Goal: Communication & Community: Ask a question

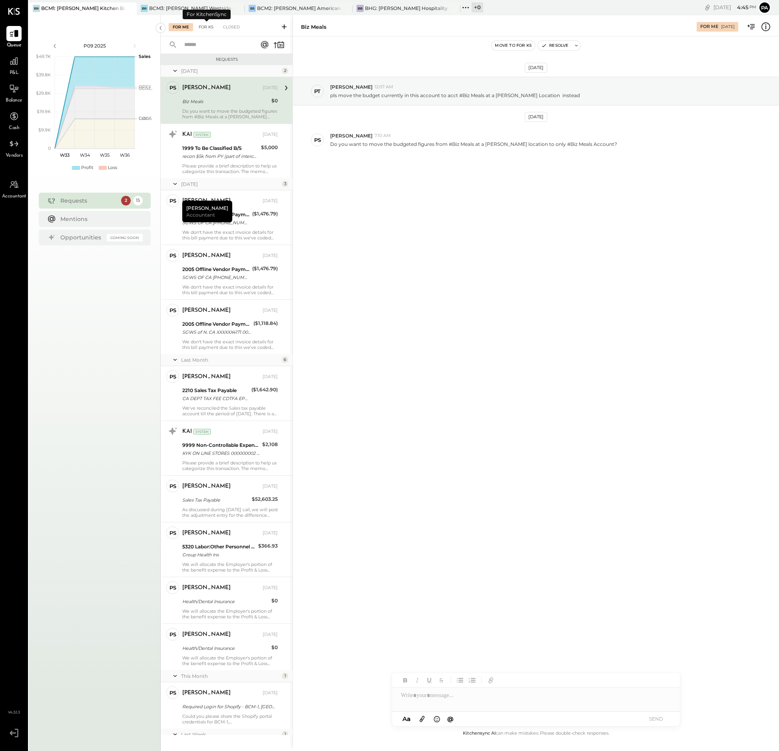
click at [210, 26] on div "For KS" at bounding box center [206, 27] width 23 height 8
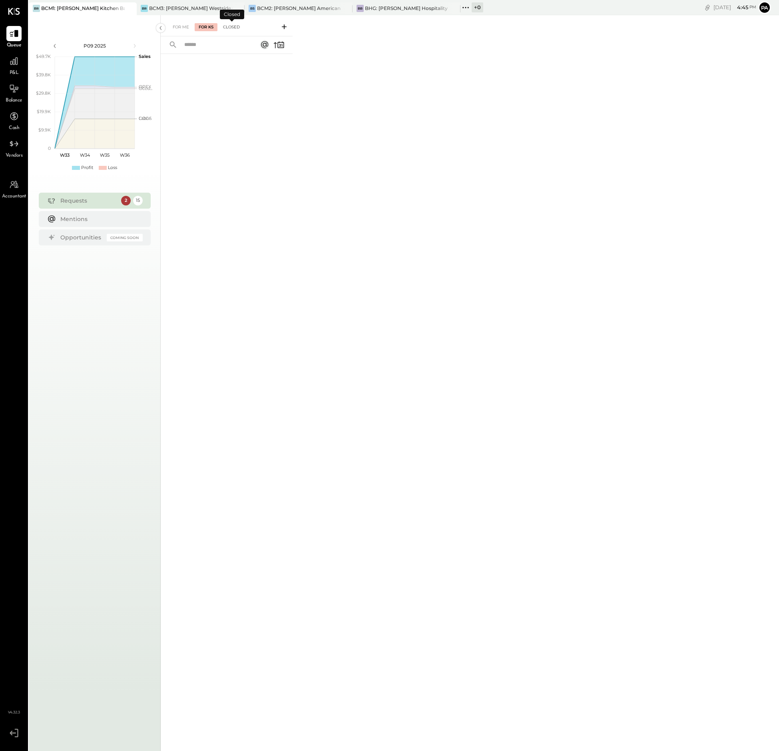
click at [232, 27] on div "Closed" at bounding box center [231, 27] width 25 height 8
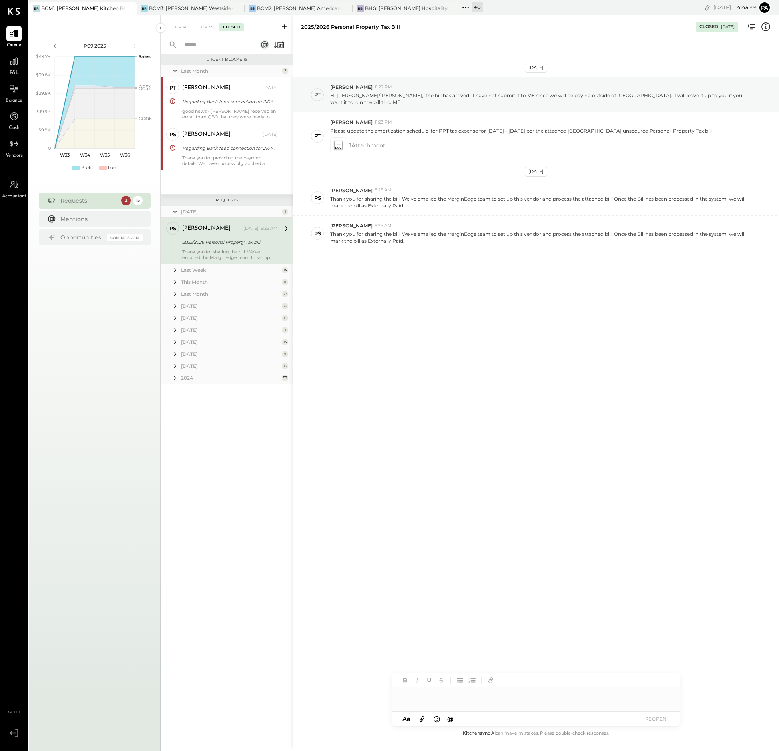
click at [201, 268] on div "Last Week" at bounding box center [230, 270] width 99 height 7
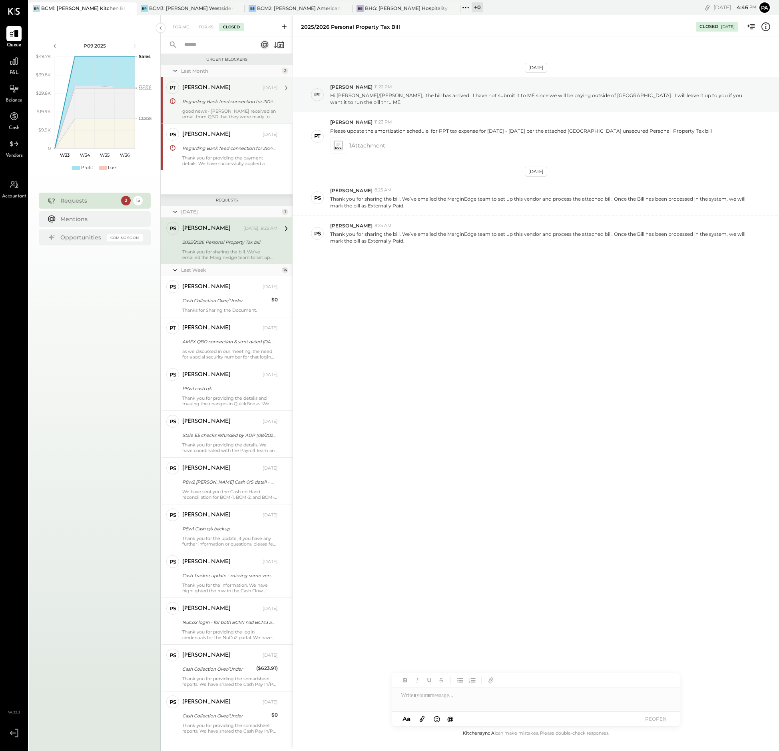
click at [208, 109] on div "good news - [PERSON_NAME] received an email from QBO that they were ready to co…" at bounding box center [230, 113] width 96 height 11
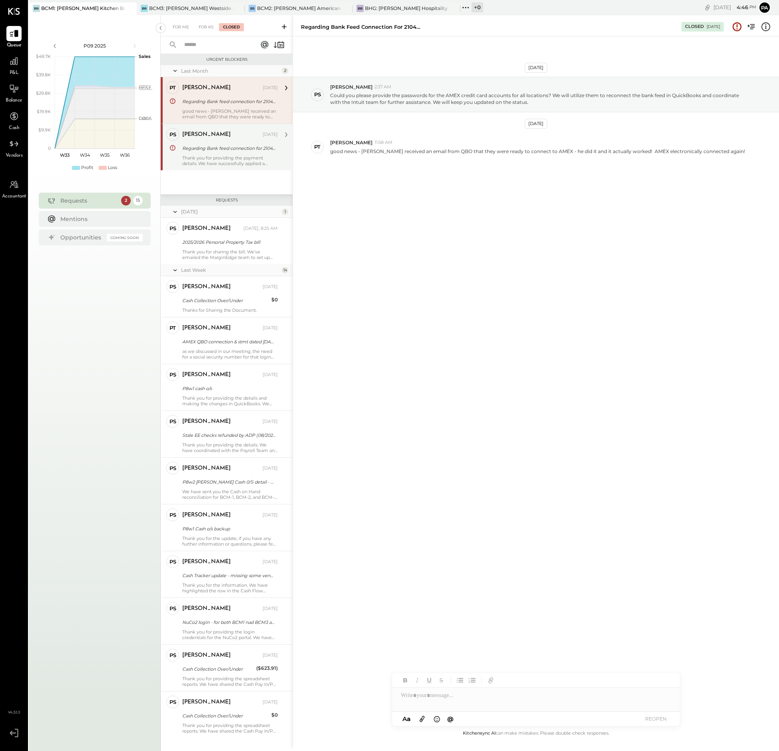
click at [224, 157] on div "Thank you for providing the payment details. We have successfully applied a pay…" at bounding box center [230, 160] width 96 height 11
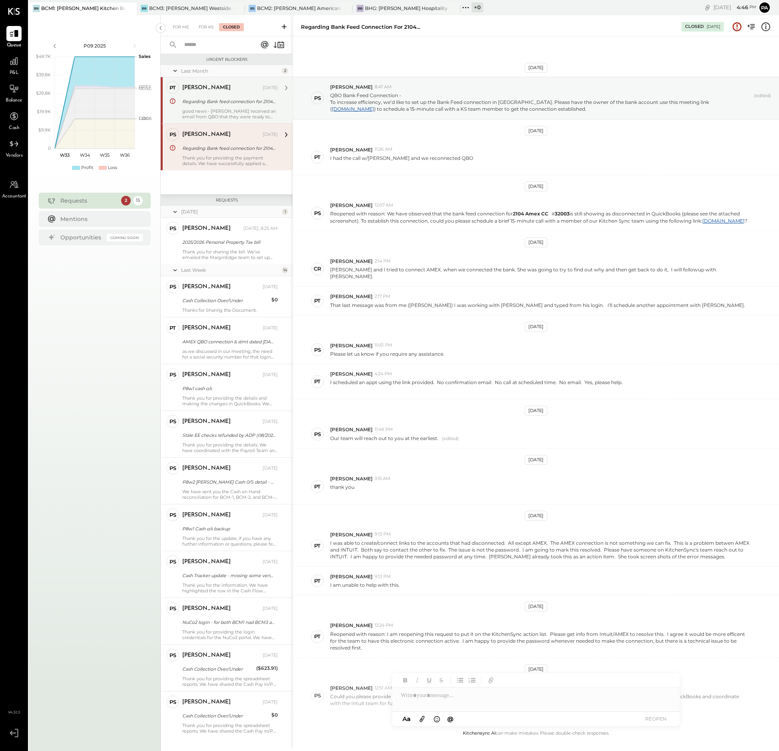
scroll to position [94, 0]
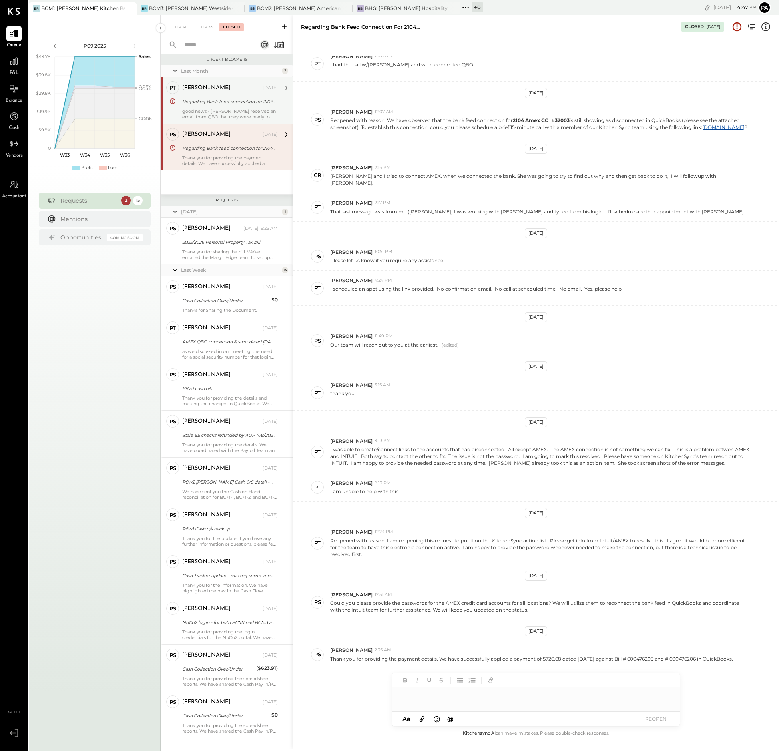
click at [468, 701] on div at bounding box center [536, 695] width 288 height 16
drag, startPoint x: 420, startPoint y: 704, endPoint x: 379, endPoint y: 693, distance: 42.2
click at [379, 693] on div "Regarding Bank feed connection for 2104 Amex CC#32003 is expired. Closed [DATE]…" at bounding box center [536, 381] width 486 height 733
click at [211, 100] on div "Regarding Bank feed connection for 2104 Amex CC#32003 is expired." at bounding box center [228, 102] width 93 height 8
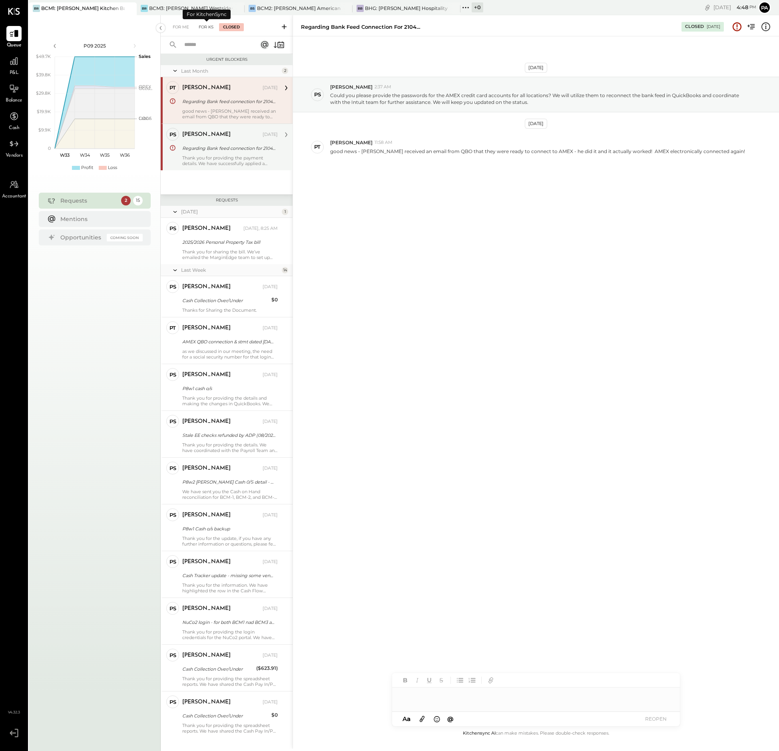
click at [209, 25] on div "For KS" at bounding box center [206, 27] width 23 height 8
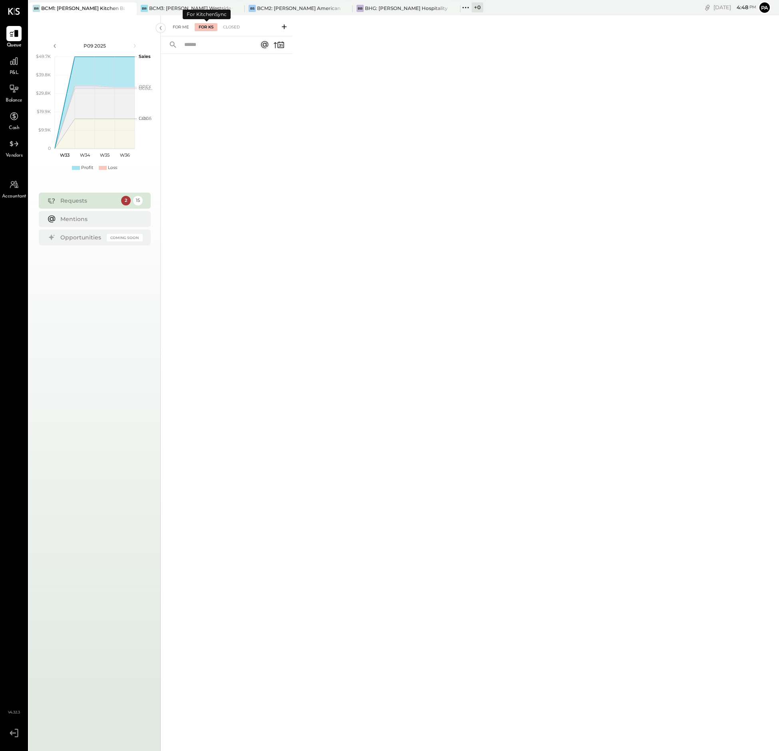
click at [182, 27] on div "For Me" at bounding box center [181, 27] width 24 height 8
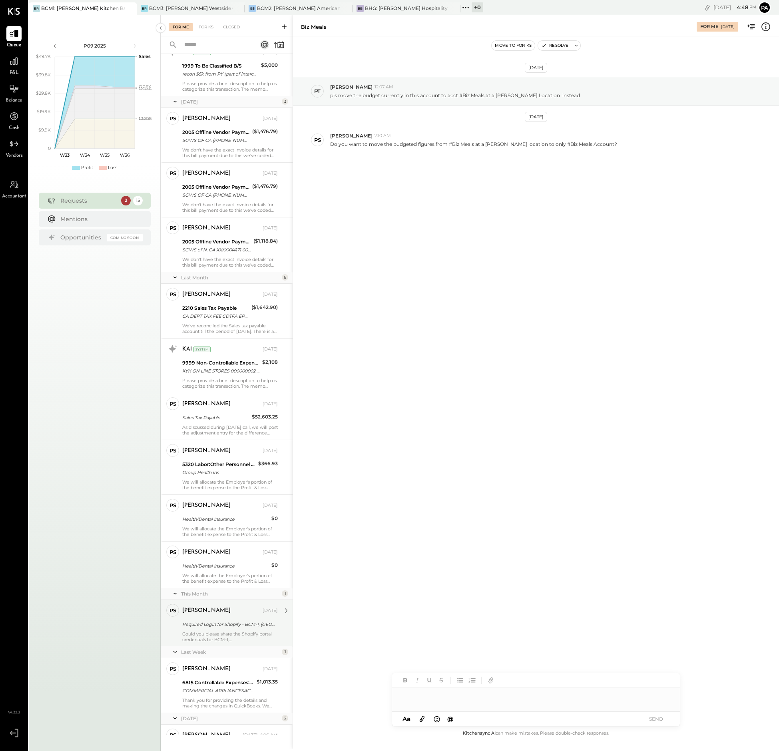
scroll to position [191, 0]
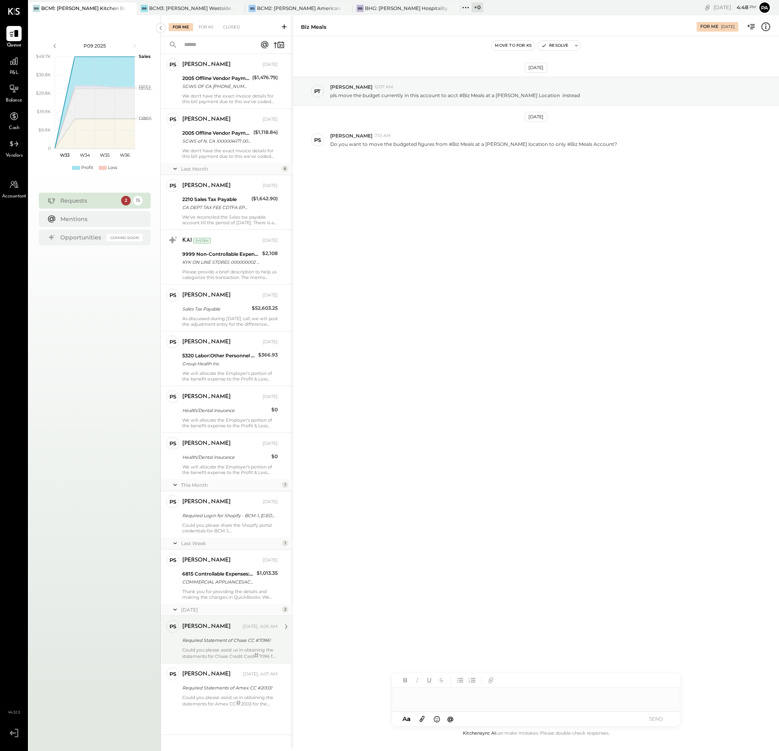
click at [217, 644] on div "Required Statement of Chase CC #7096!" at bounding box center [228, 640] width 93 height 10
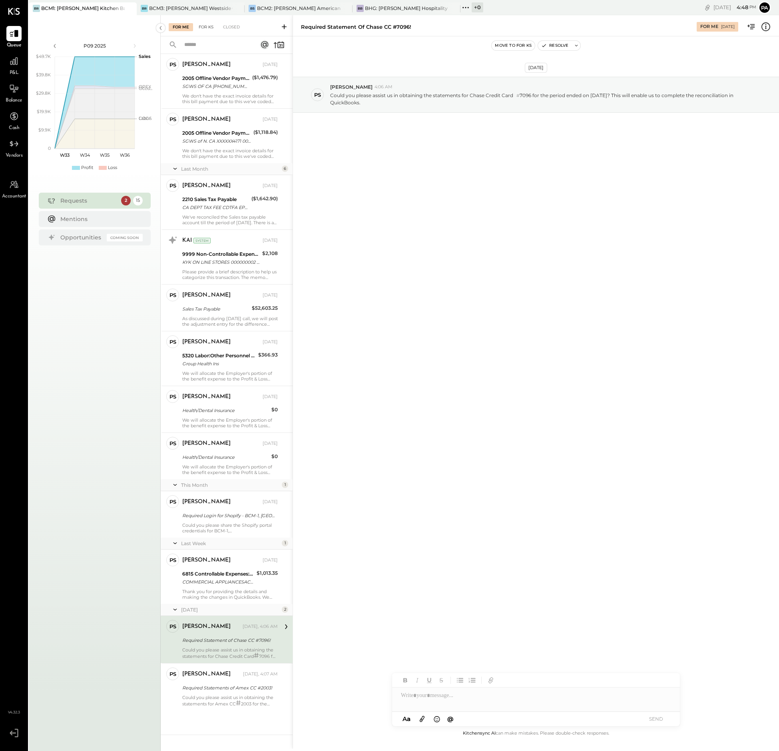
click at [204, 25] on div "For Me For KS Closed" at bounding box center [227, 25] width 132 height 21
click at [205, 27] on div "For KS" at bounding box center [206, 27] width 23 height 8
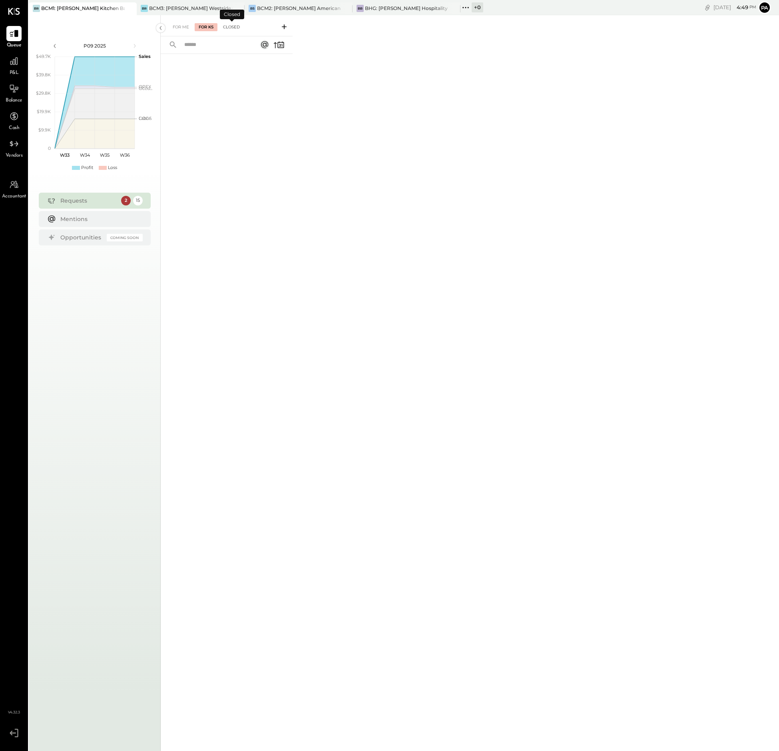
click at [234, 26] on div "Closed" at bounding box center [231, 27] width 25 height 8
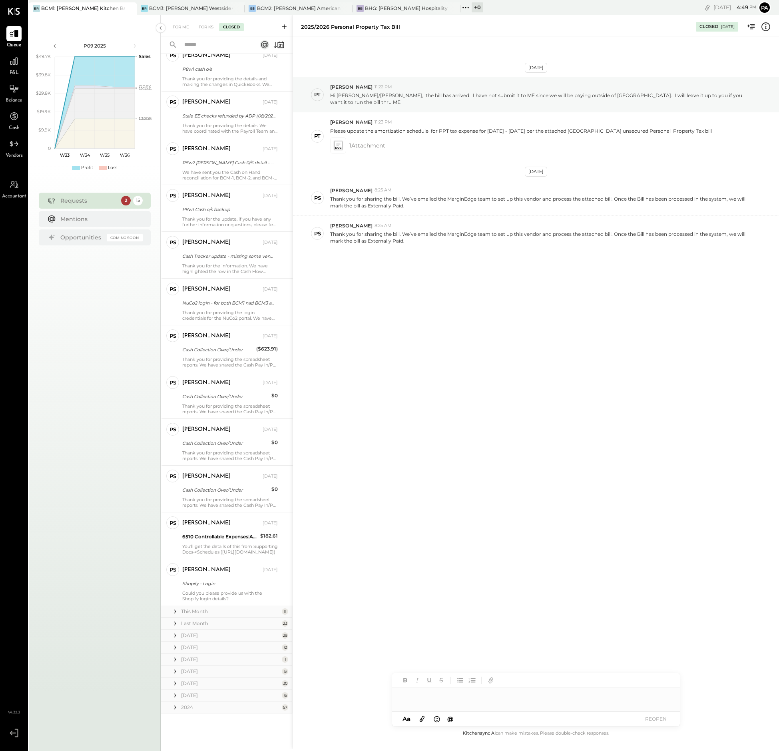
scroll to position [322, 0]
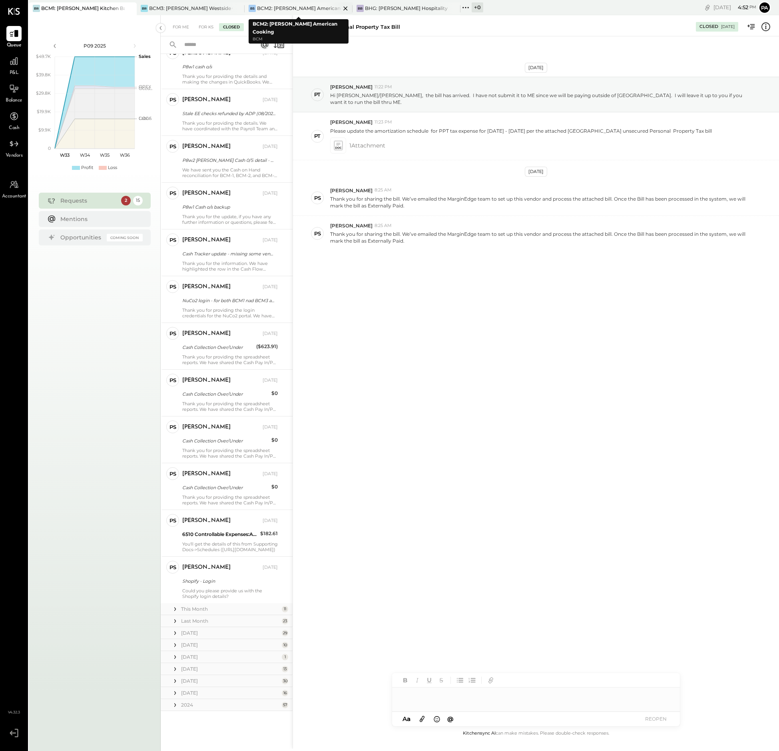
click at [304, 6] on div "BCM2: [PERSON_NAME] American Cooking" at bounding box center [299, 8] width 84 height 7
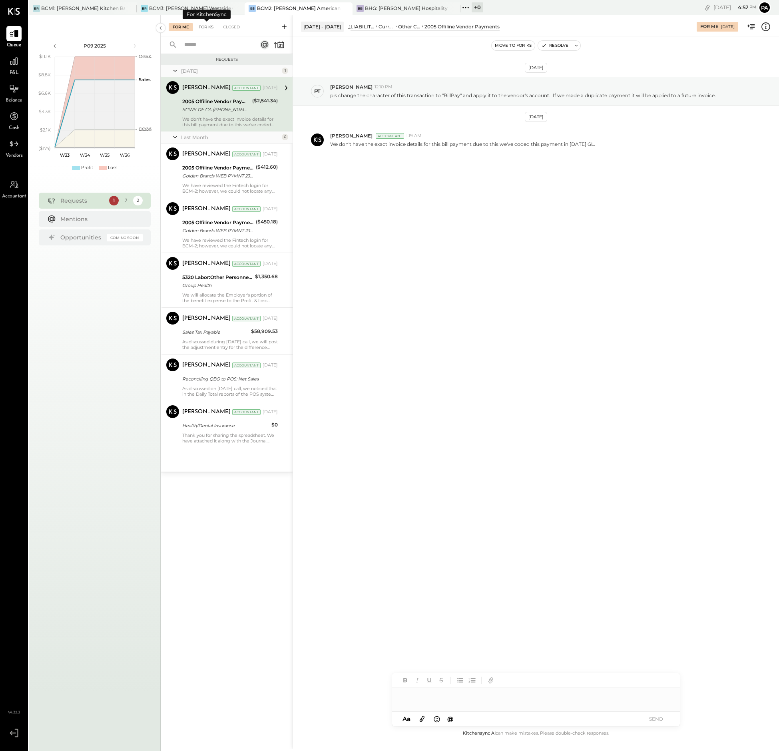
click at [205, 26] on div "For KS" at bounding box center [206, 27] width 23 height 8
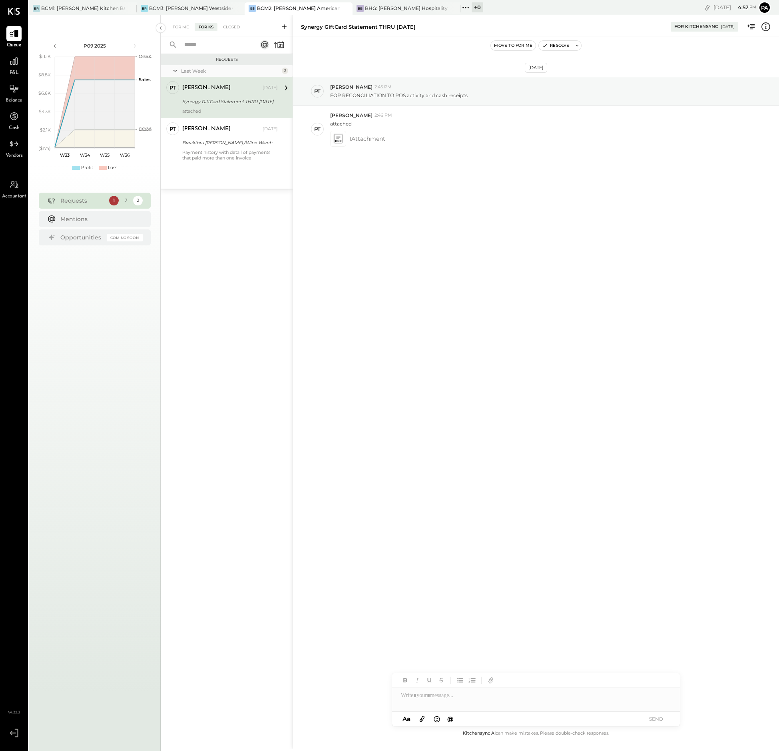
click at [283, 25] on icon at bounding box center [284, 27] width 8 height 8
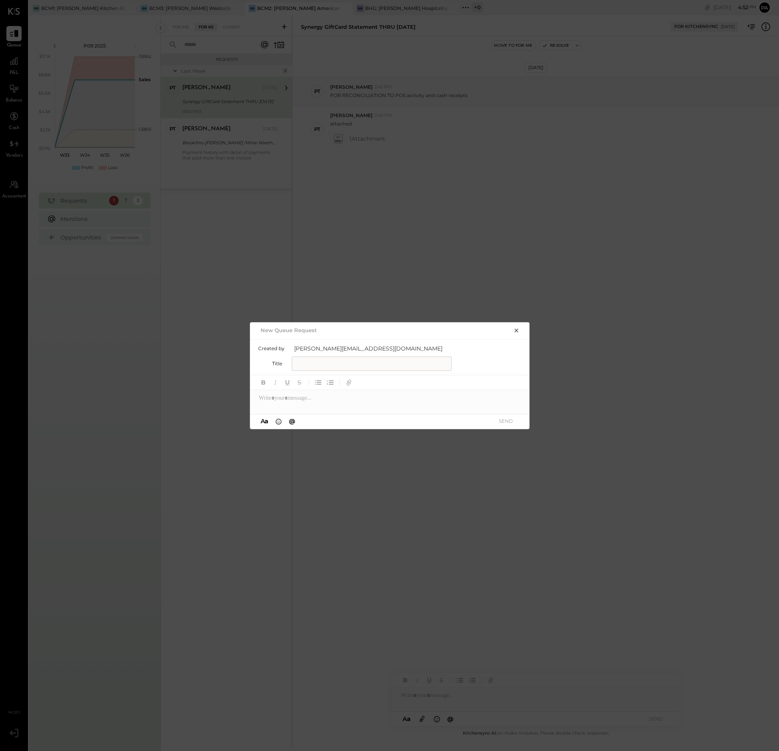
click at [317, 364] on input "text" at bounding box center [372, 364] width 160 height 14
type input "**********"
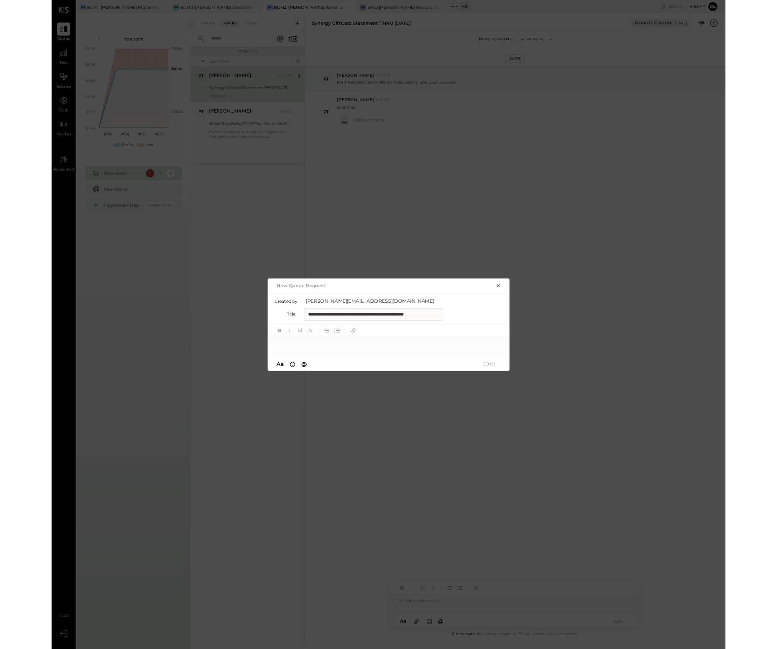
scroll to position [0, 0]
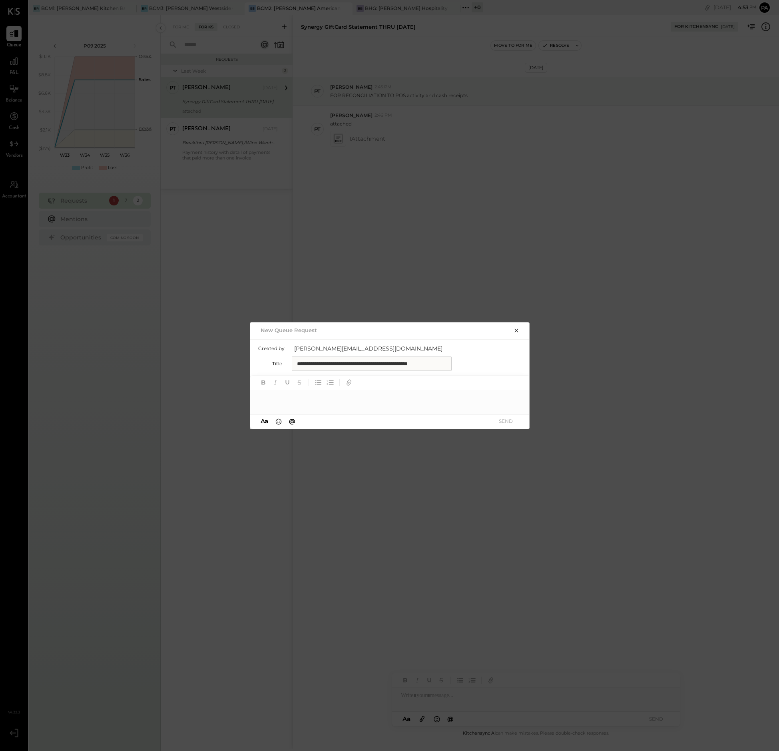
click at [278, 397] on div at bounding box center [390, 398] width 280 height 16
click at [508, 419] on button "SEND" at bounding box center [506, 421] width 32 height 11
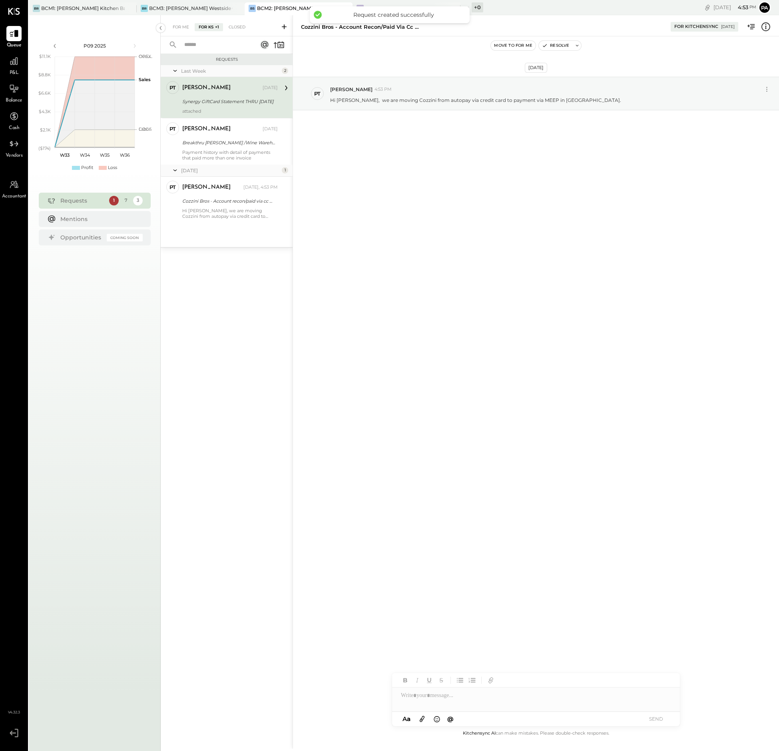
click at [415, 697] on div at bounding box center [536, 695] width 288 height 16
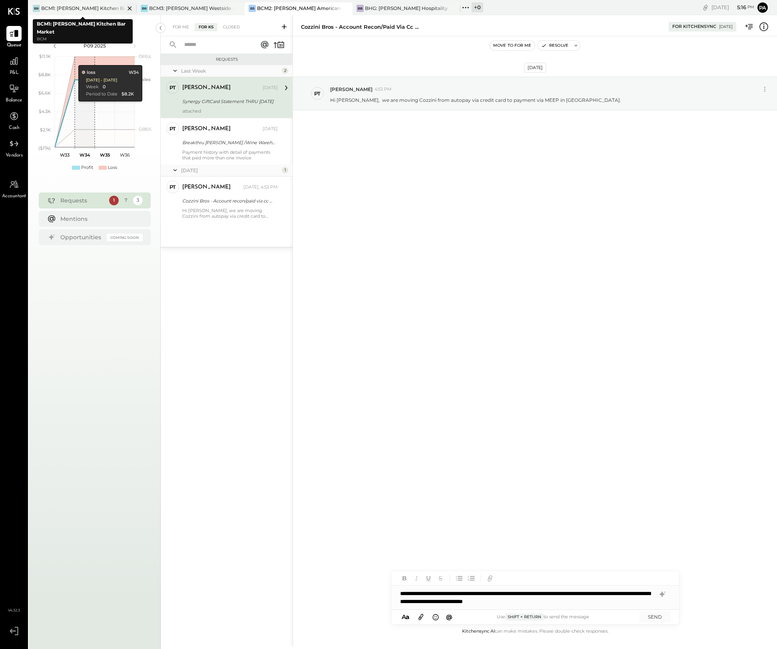
click at [96, 8] on div "BCM1: [PERSON_NAME] Kitchen Bar Market" at bounding box center [83, 8] width 84 height 7
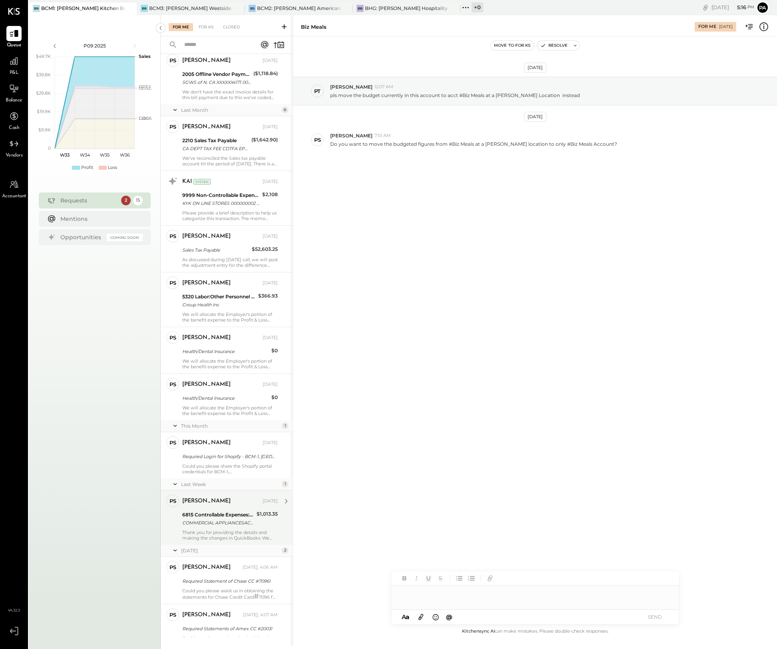
scroll to position [289, 0]
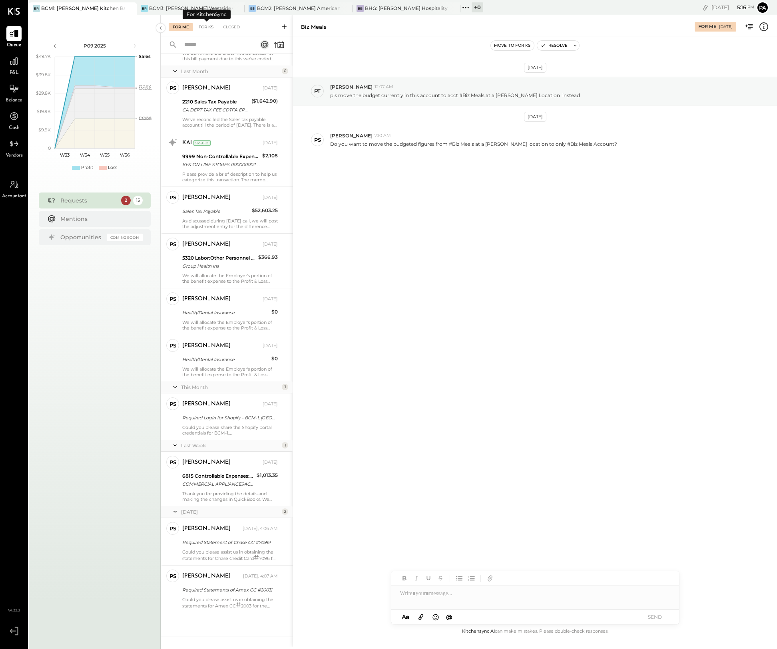
click at [205, 24] on div "For KS" at bounding box center [206, 27] width 23 height 8
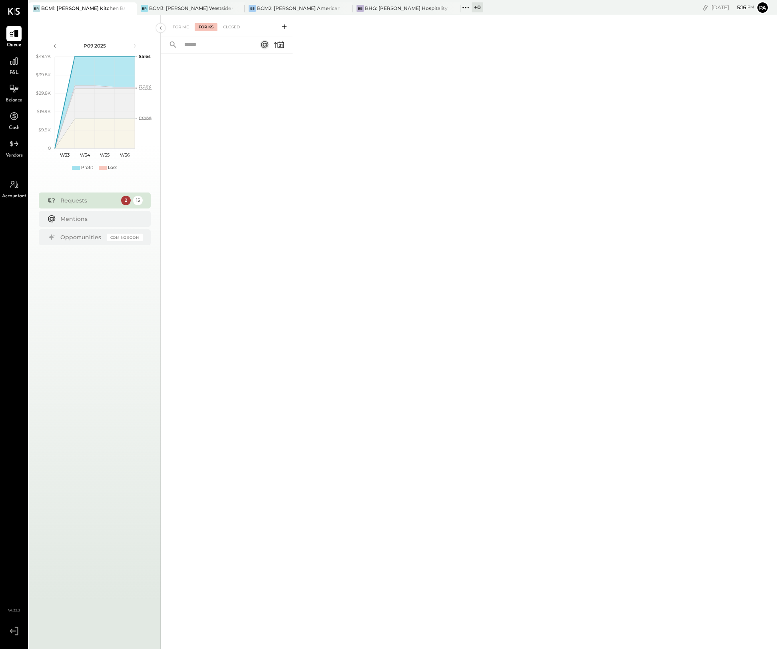
click at [284, 26] on icon at bounding box center [284, 26] width 5 height 5
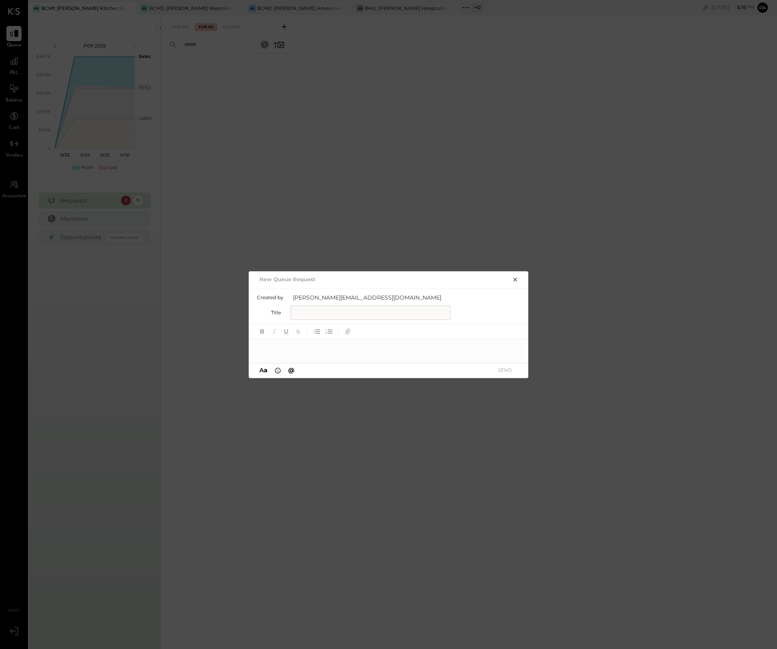
click at [316, 312] on input "text" at bounding box center [371, 313] width 160 height 14
type input "**********"
click at [279, 349] on div at bounding box center [389, 347] width 280 height 16
click at [505, 370] on button "SEND" at bounding box center [505, 370] width 32 height 11
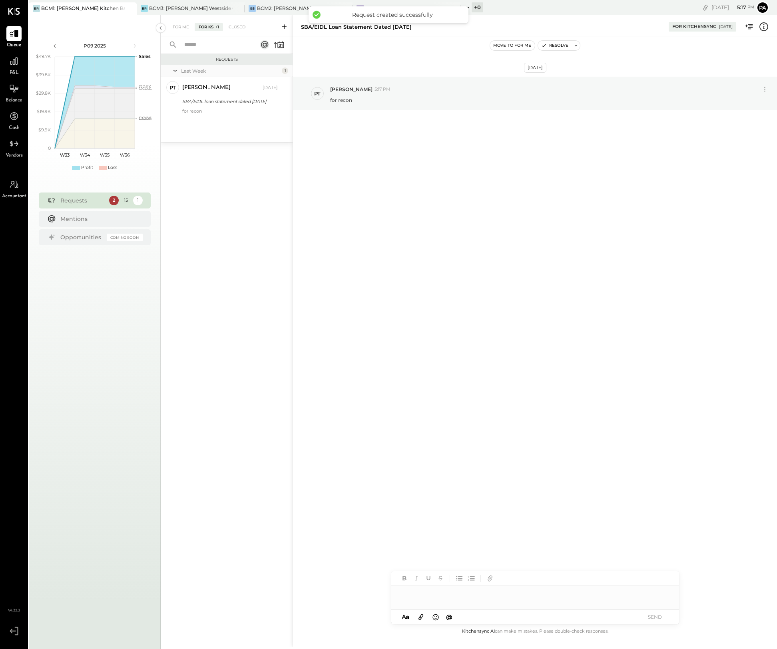
click at [420, 617] on icon at bounding box center [420, 618] width 5 height 6
click at [433, 564] on div at bounding box center [535, 564] width 288 height 16
click at [653, 615] on button "SEND" at bounding box center [655, 617] width 32 height 11
